Goal: Task Accomplishment & Management: Complete application form

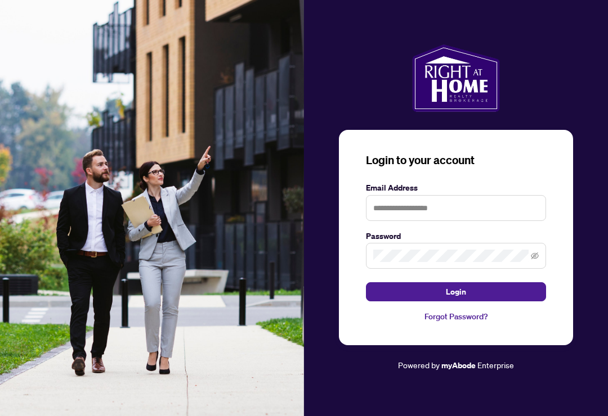
scroll to position [124, 0]
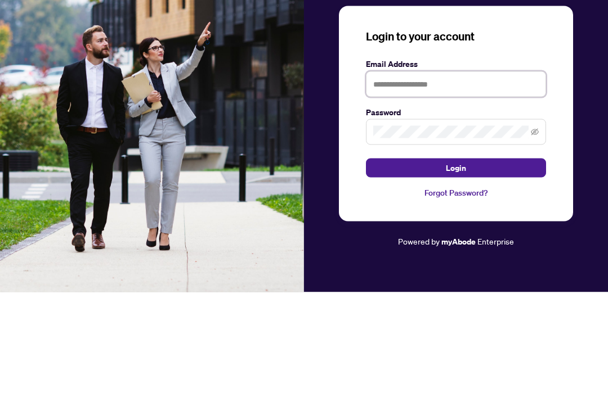
type input "**********"
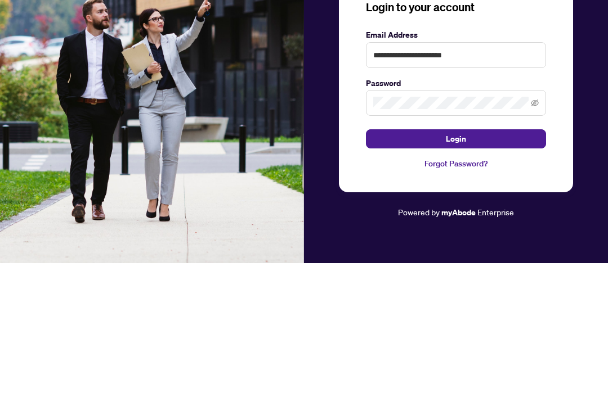
click at [501, 282] on button "Login" at bounding box center [456, 291] width 180 height 19
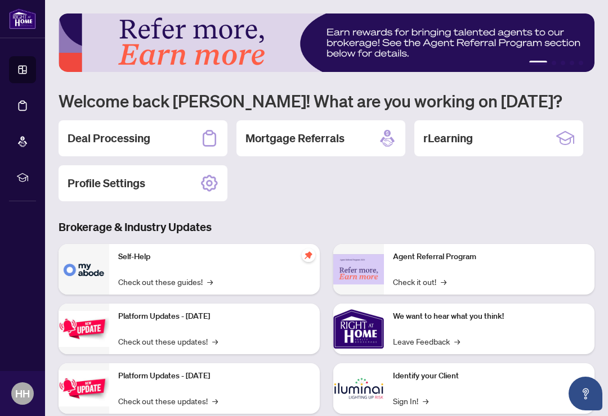
click at [124, 139] on h2 "Deal Processing" at bounding box center [109, 139] width 83 height 16
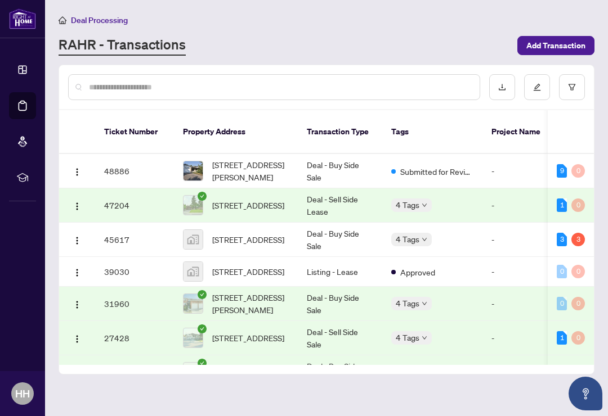
click at [260, 160] on span "[STREET_ADDRESS][PERSON_NAME]" at bounding box center [250, 171] width 77 height 25
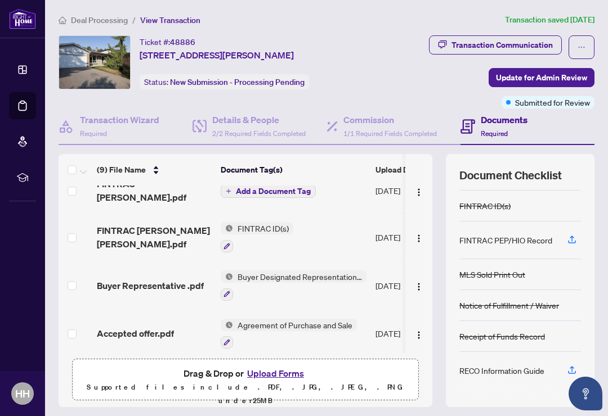
scroll to position [233, 0]
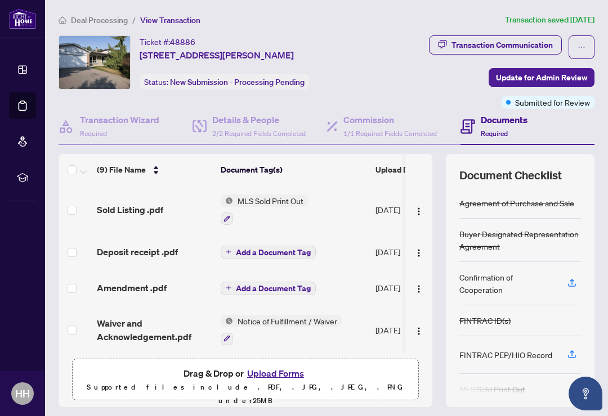
click at [282, 371] on button "Upload Forms" at bounding box center [276, 373] width 64 height 15
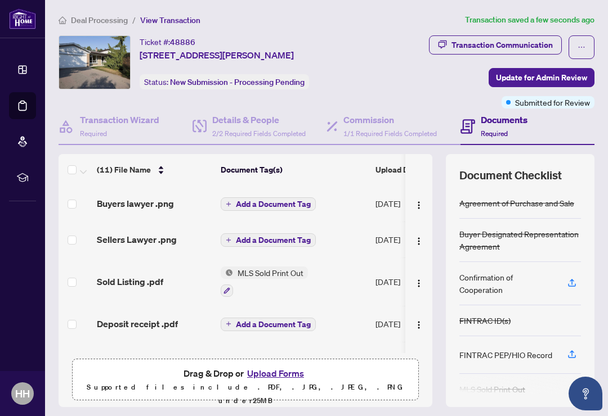
click at [397, 381] on p "Supported files include .PDF, .JPG, .JPEG, .PNG under 25 MB" at bounding box center [245, 394] width 332 height 27
click at [569, 80] on span "Update for Admin Review" at bounding box center [541, 78] width 91 height 18
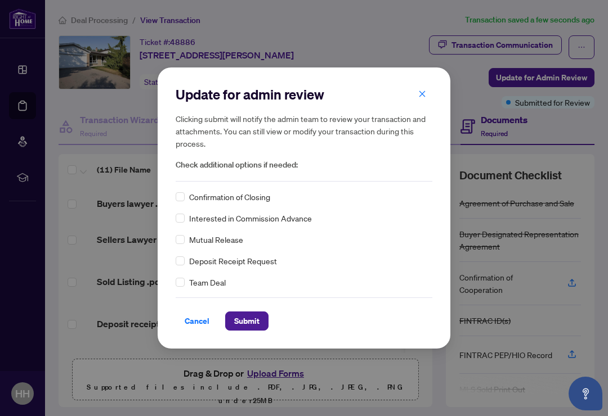
click at [262, 321] on button "Submit" at bounding box center [246, 321] width 43 height 19
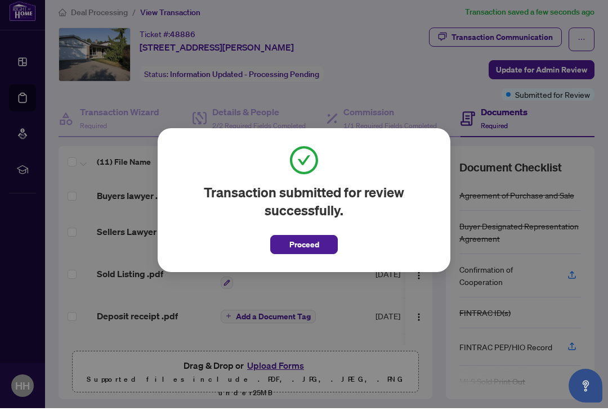
scroll to position [0, 0]
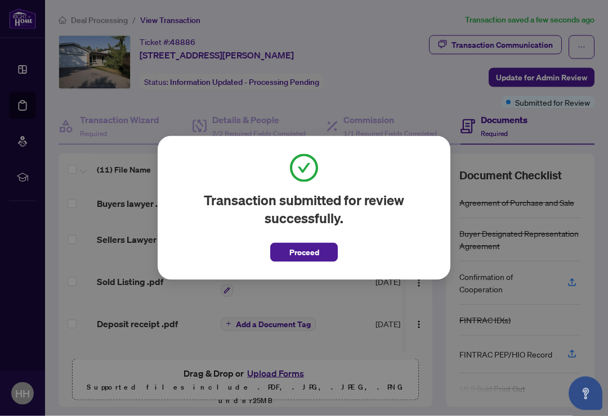
click at [316, 262] on span "Proceed" at bounding box center [304, 253] width 30 height 18
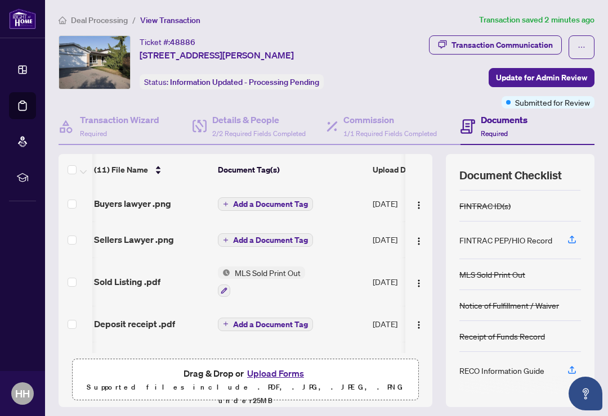
scroll to position [0, 3]
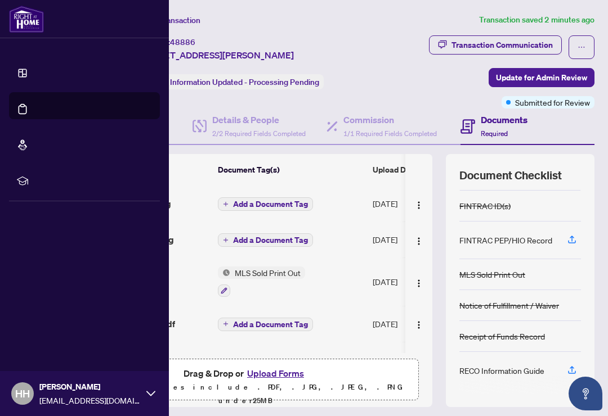
click at [20, 402] on span "HH" at bounding box center [22, 394] width 15 height 16
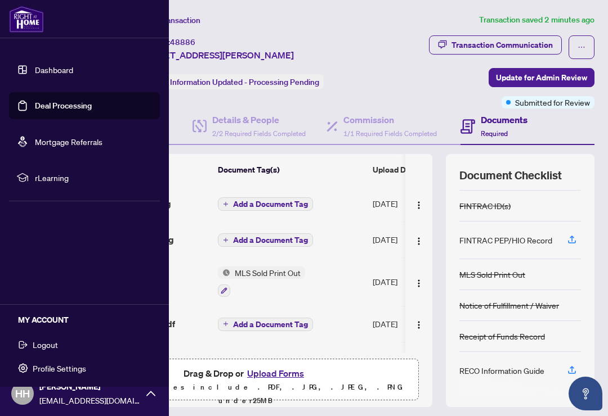
click at [59, 344] on button "Logout" at bounding box center [84, 344] width 151 height 19
